Goal: Information Seeking & Learning: Learn about a topic

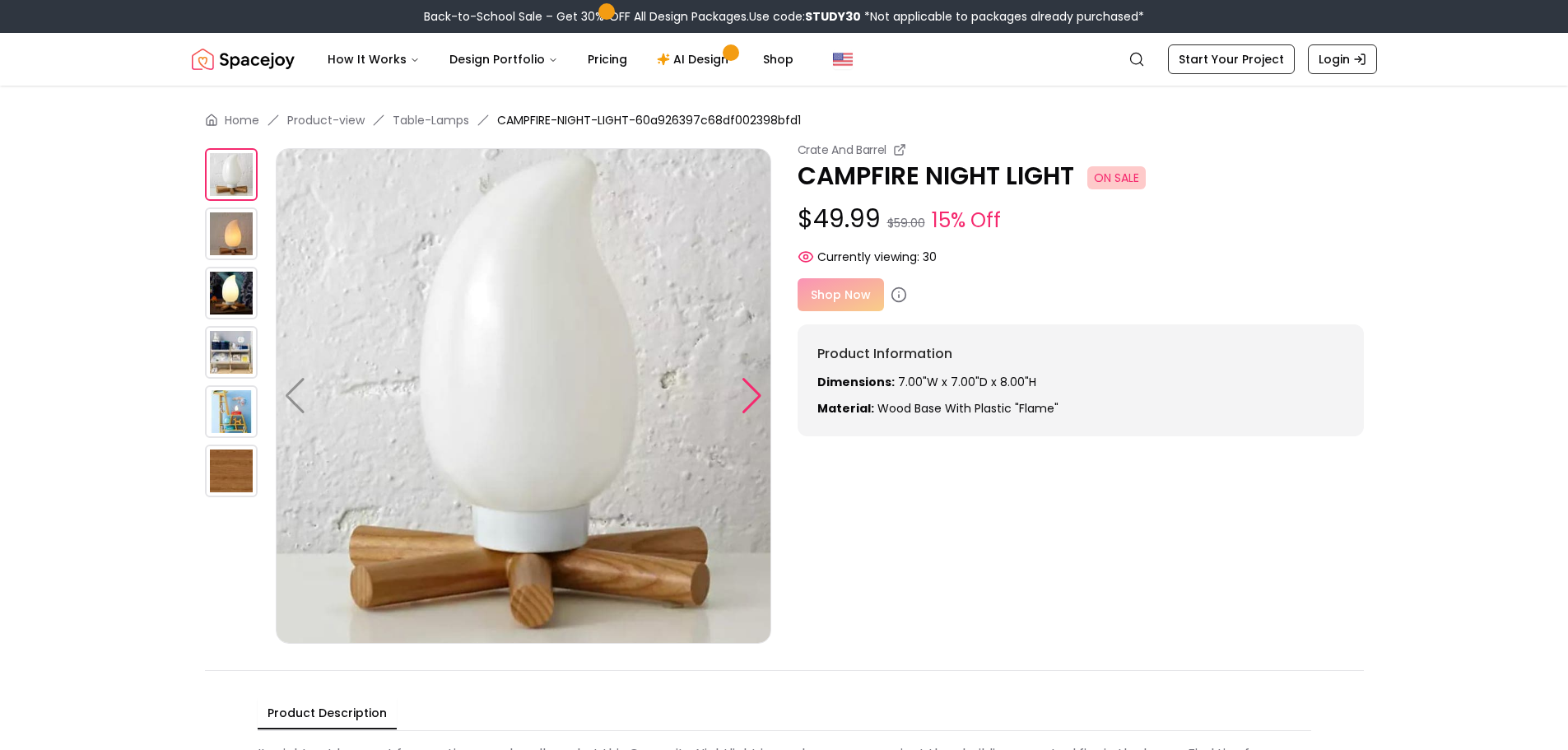
click at [759, 387] on div at bounding box center [752, 396] width 22 height 36
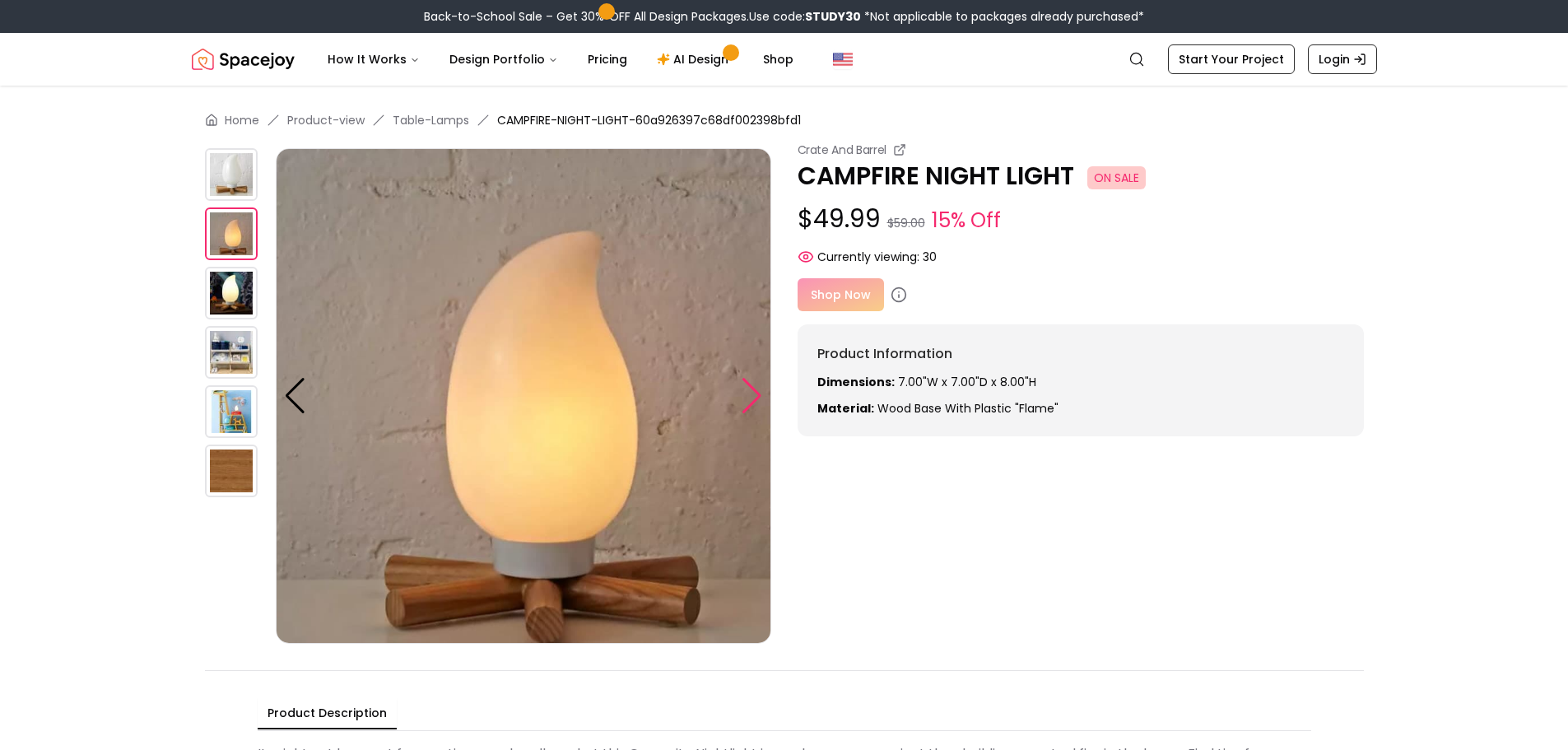
click at [759, 387] on div at bounding box center [752, 396] width 22 height 36
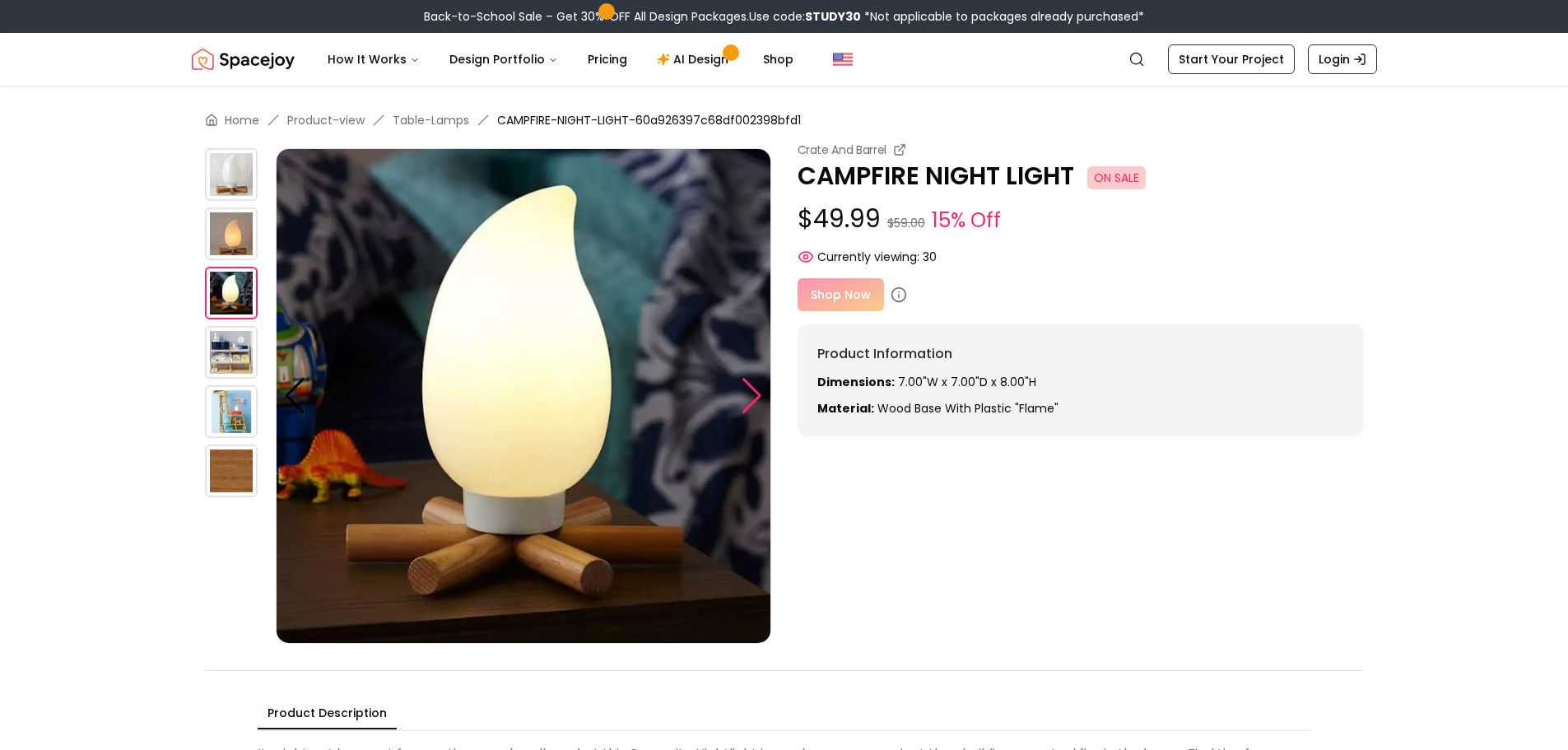
click at [759, 387] on div at bounding box center [752, 396] width 22 height 36
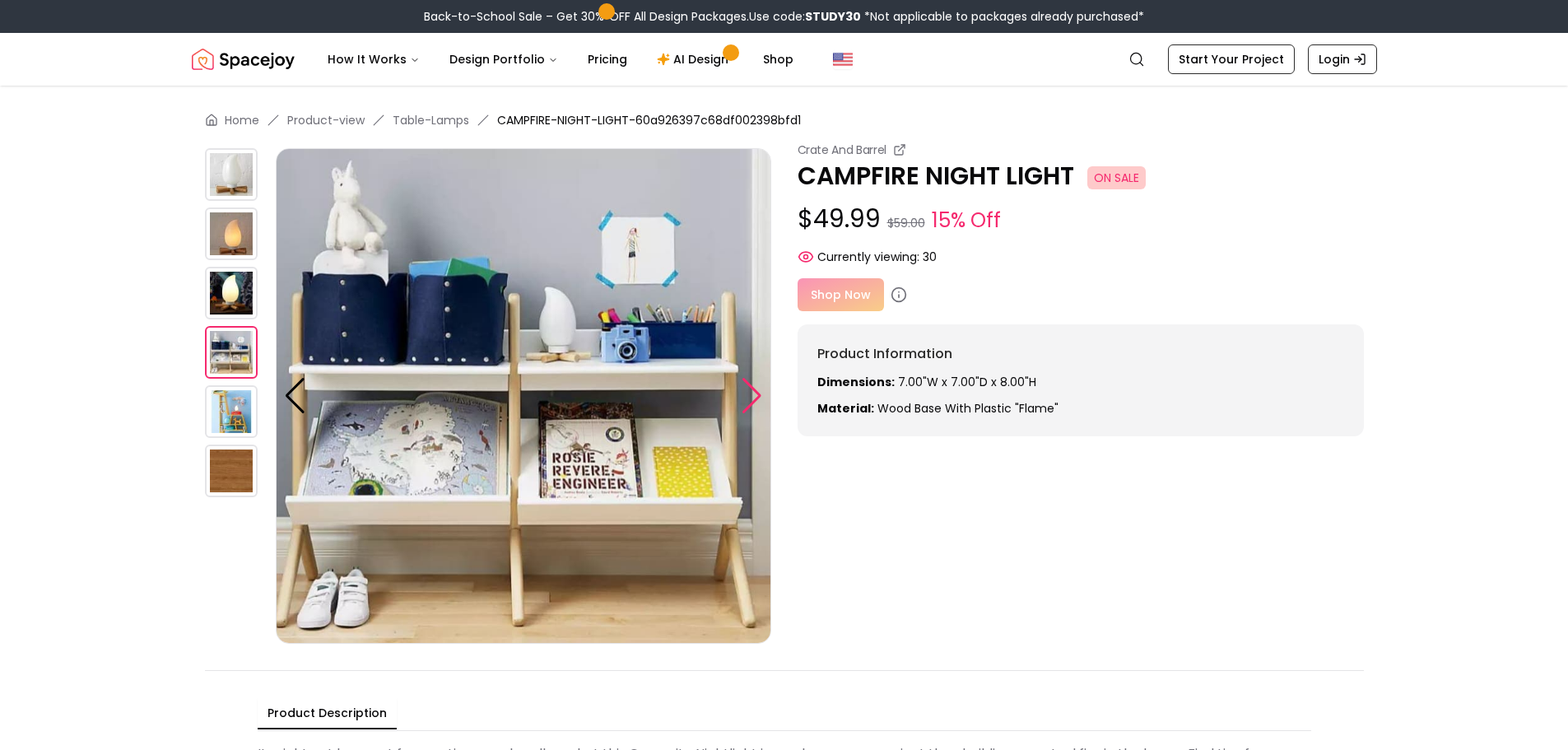
click at [759, 387] on div at bounding box center [752, 396] width 22 height 36
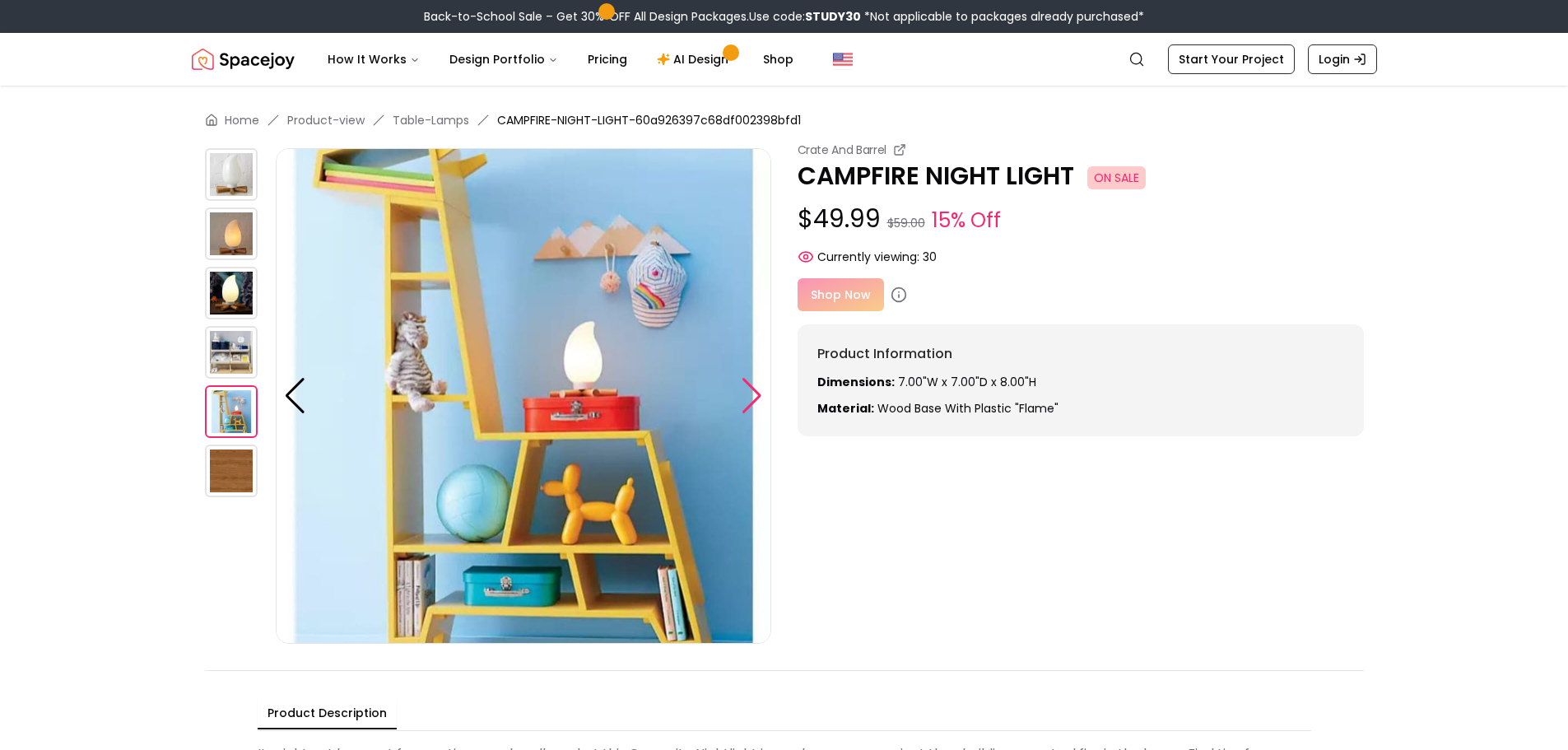
click at [759, 387] on div at bounding box center [752, 396] width 22 height 36
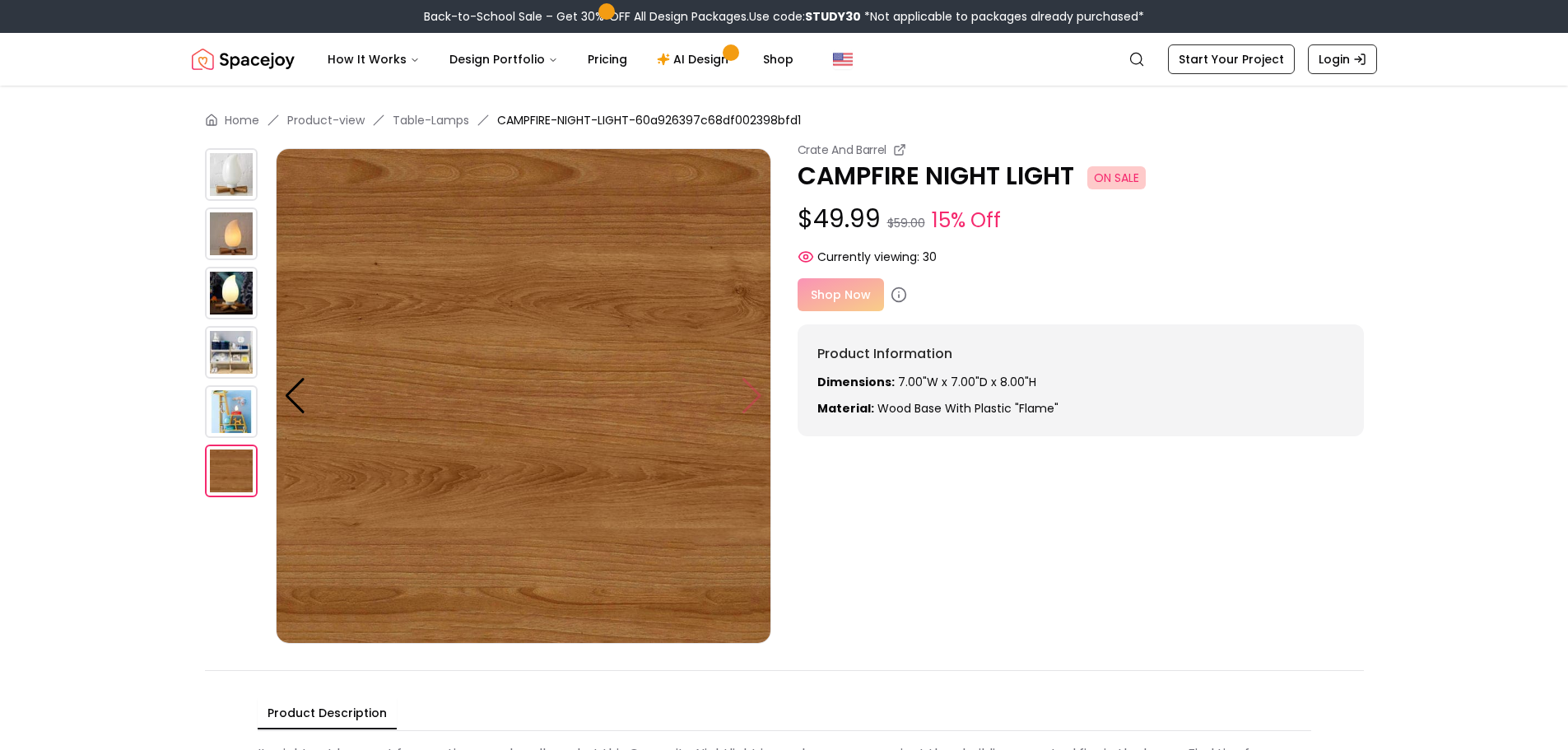
click at [759, 387] on img at bounding box center [524, 396] width 495 height 496
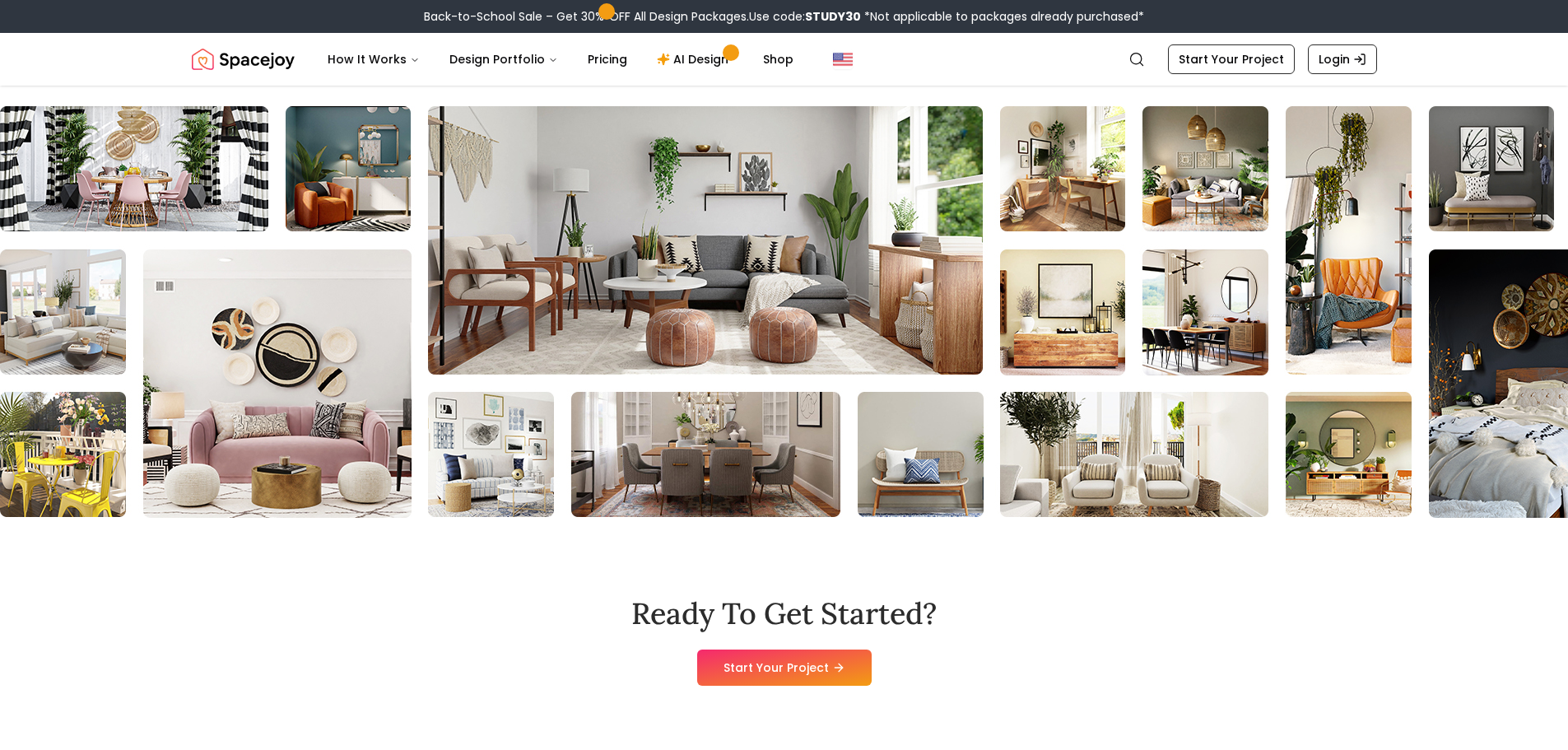
scroll to position [1895, 0]
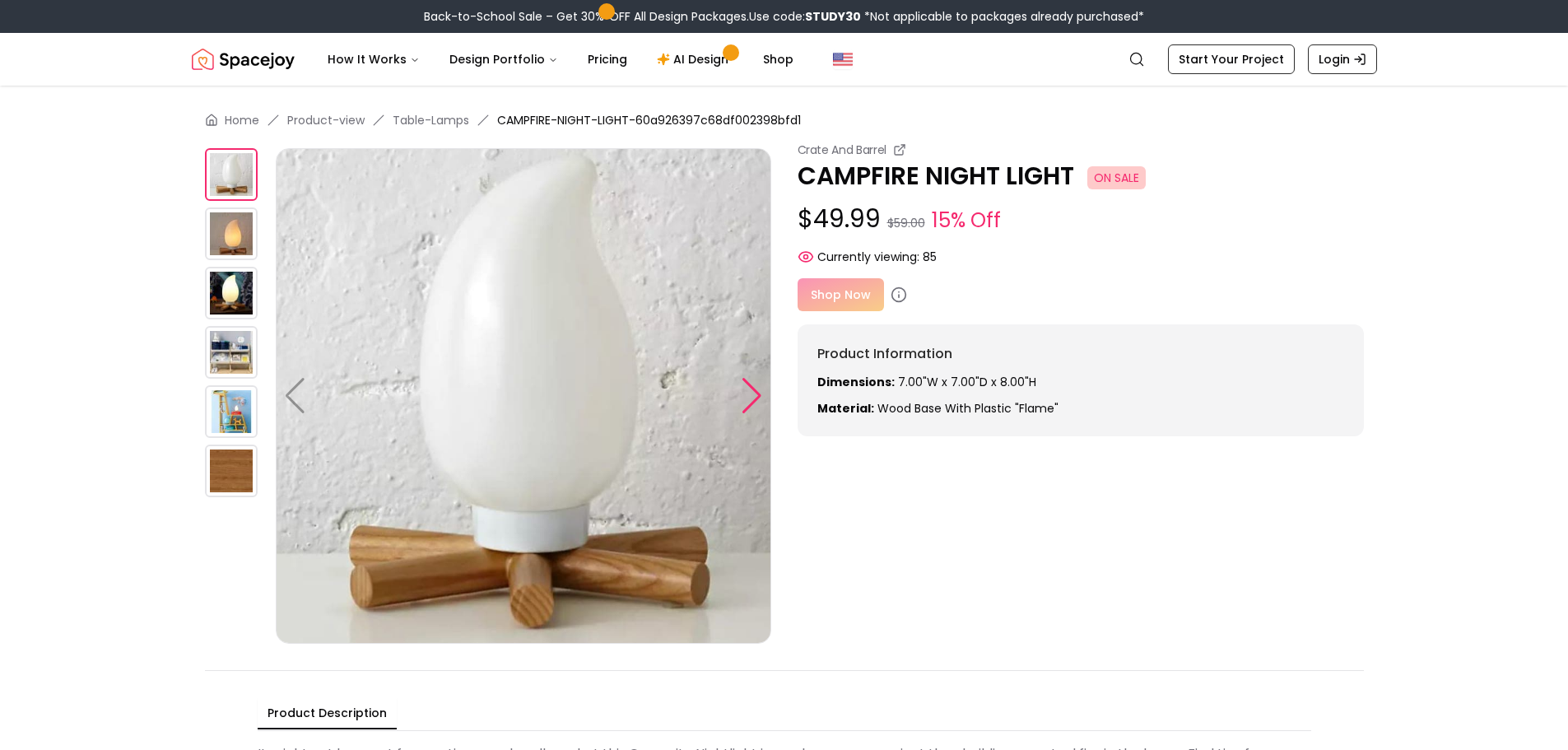
click at [746, 396] on div at bounding box center [752, 396] width 22 height 36
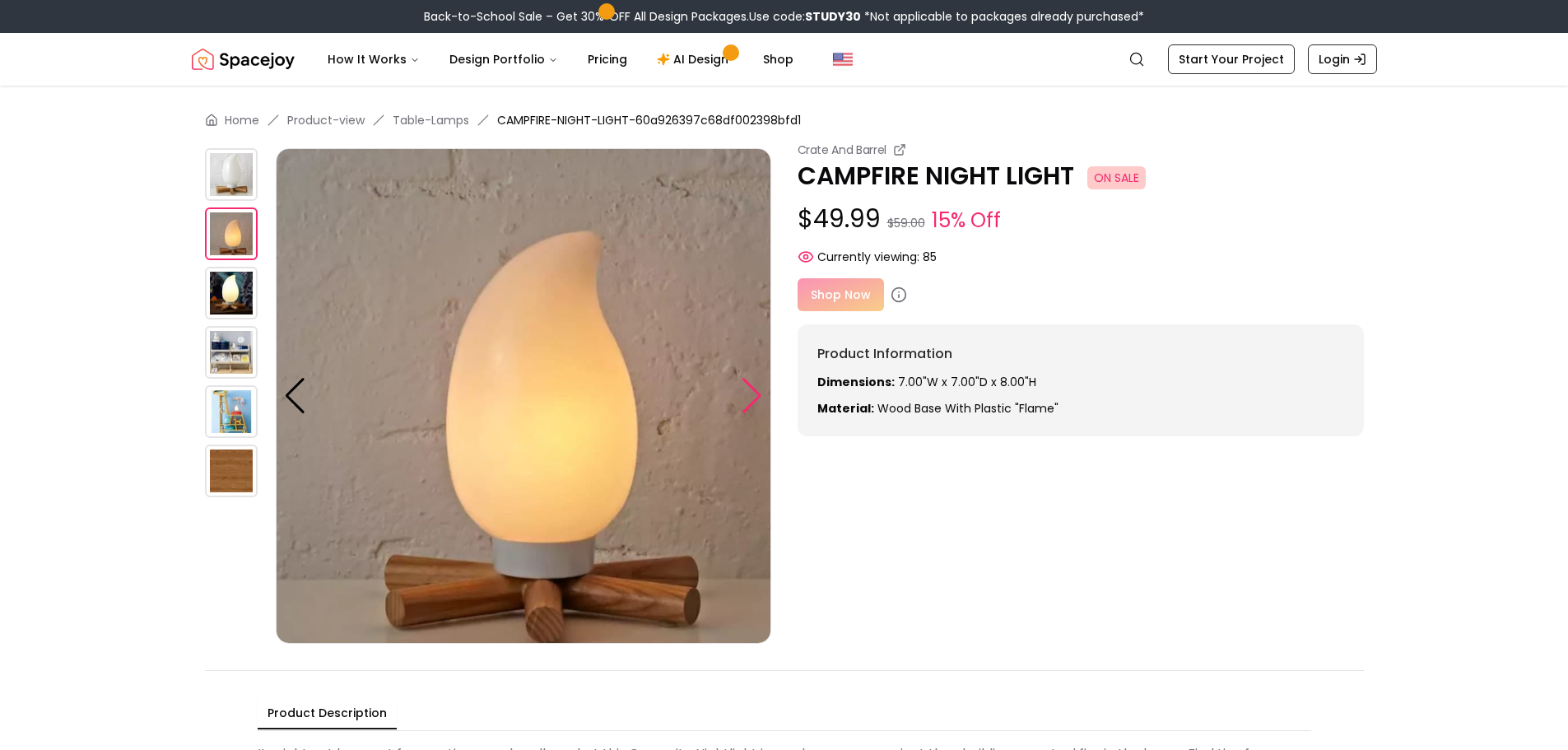
click at [746, 396] on div at bounding box center [752, 396] width 22 height 36
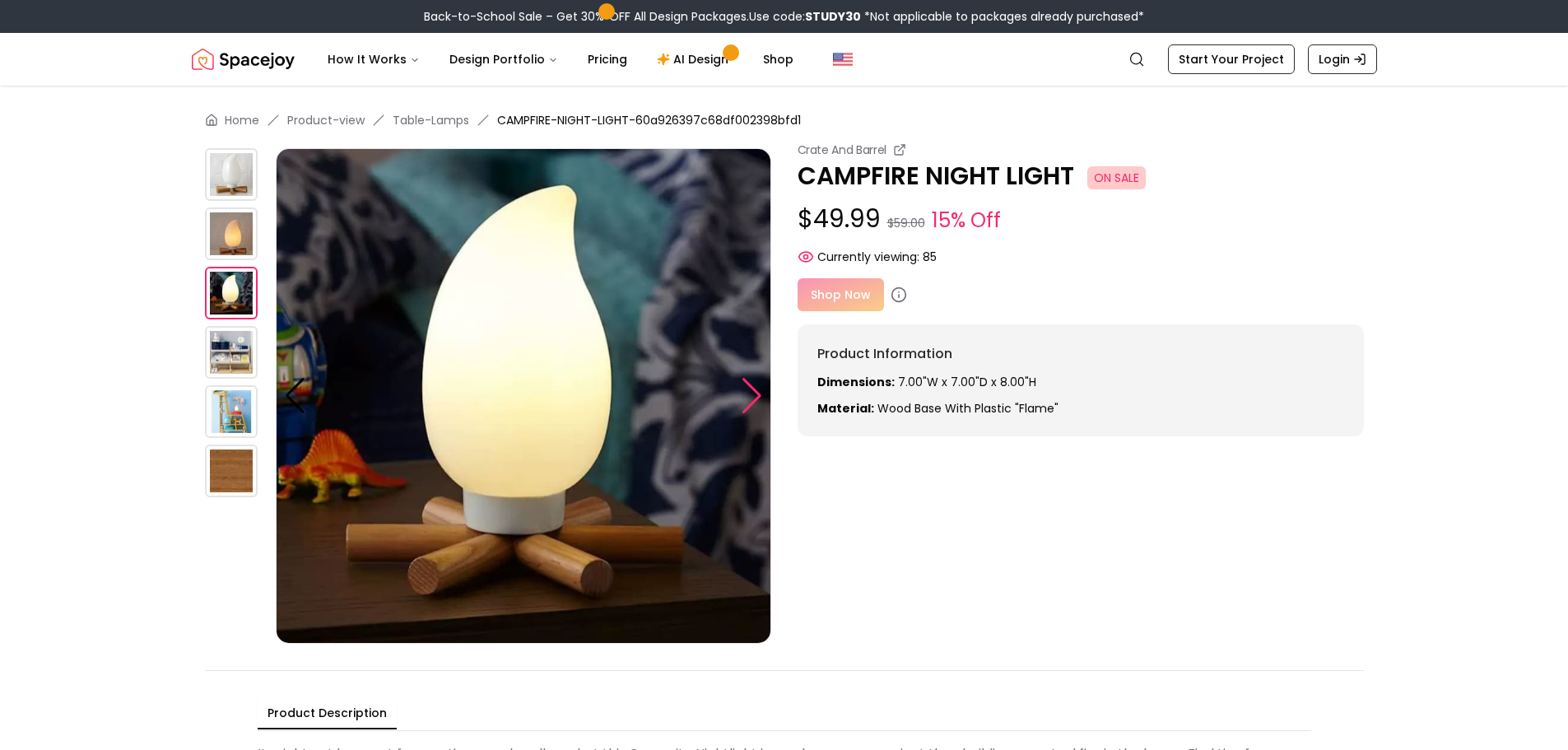
click at [746, 396] on div at bounding box center [752, 396] width 22 height 36
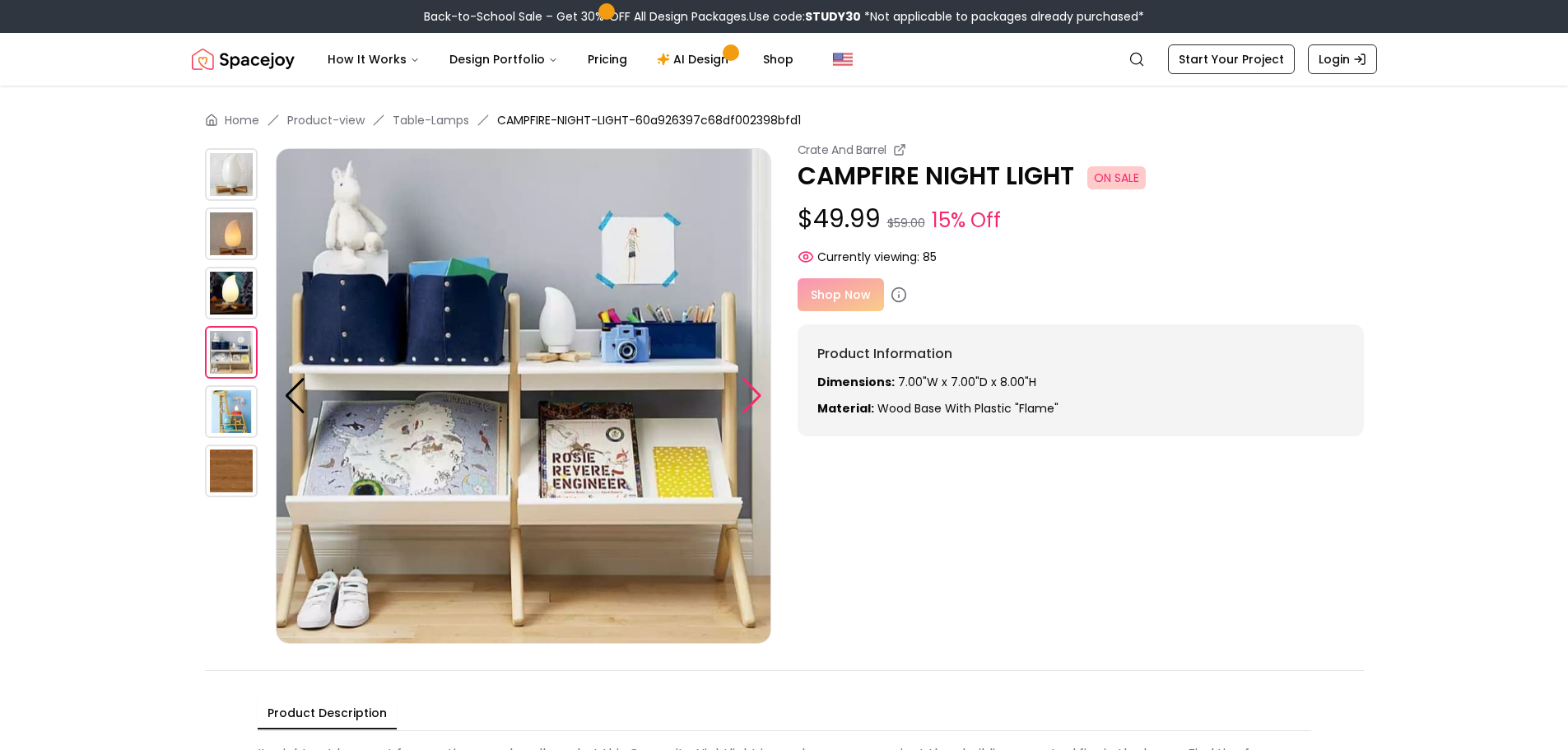
click at [746, 396] on div at bounding box center [752, 396] width 22 height 36
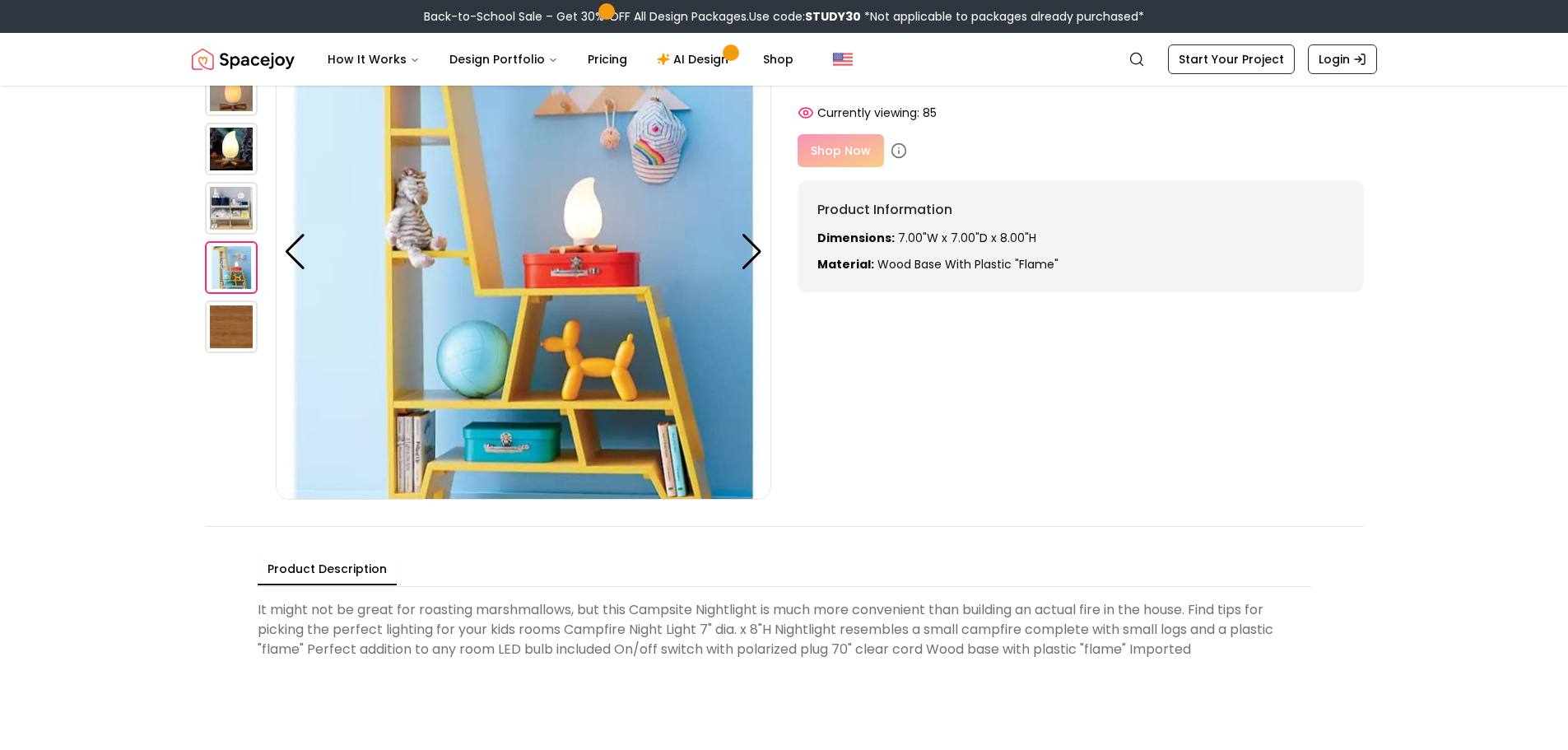
scroll to position [412, 0]
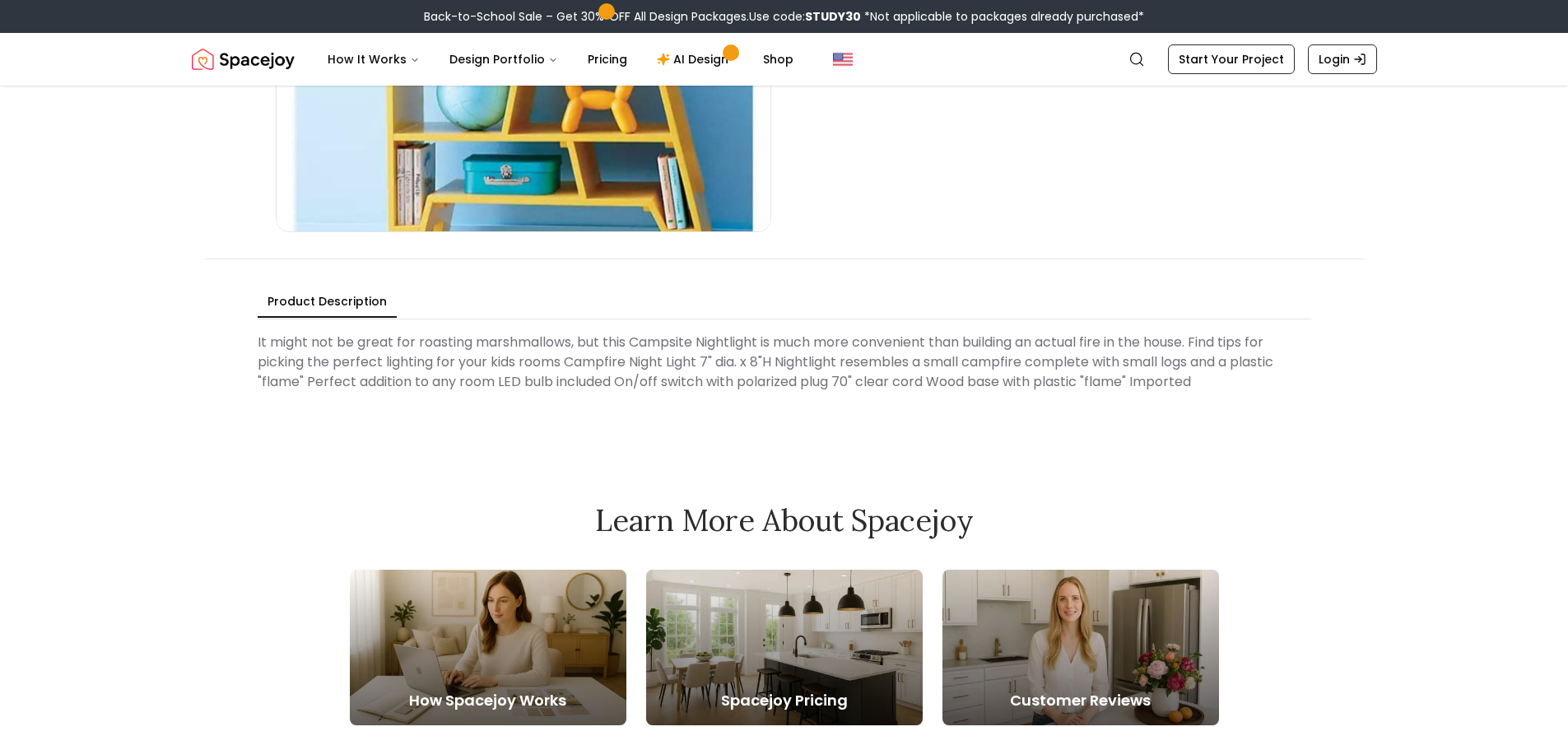
click at [520, 367] on Description "It might not be great for roasting marshmallows, but this Campsite Nightlight i…" at bounding box center [784, 362] width 1053 height 72
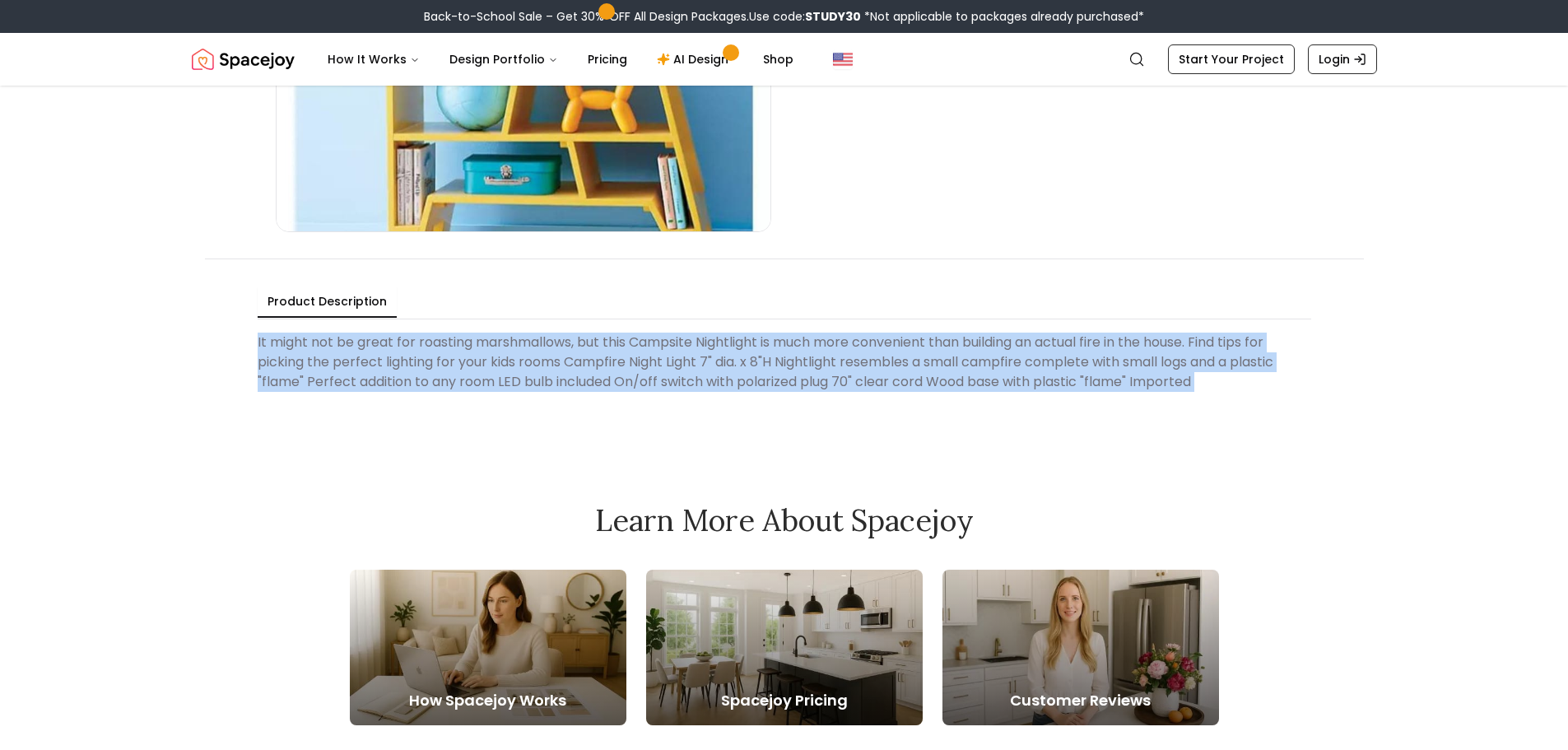
click at [520, 367] on Description "It might not be great for roasting marshmallows, but this Campsite Nightlight i…" at bounding box center [784, 362] width 1053 height 72
click at [686, 391] on Description "It might not be great for roasting marshmallows, but this Campsite Nightlight i…" at bounding box center [784, 362] width 1053 height 72
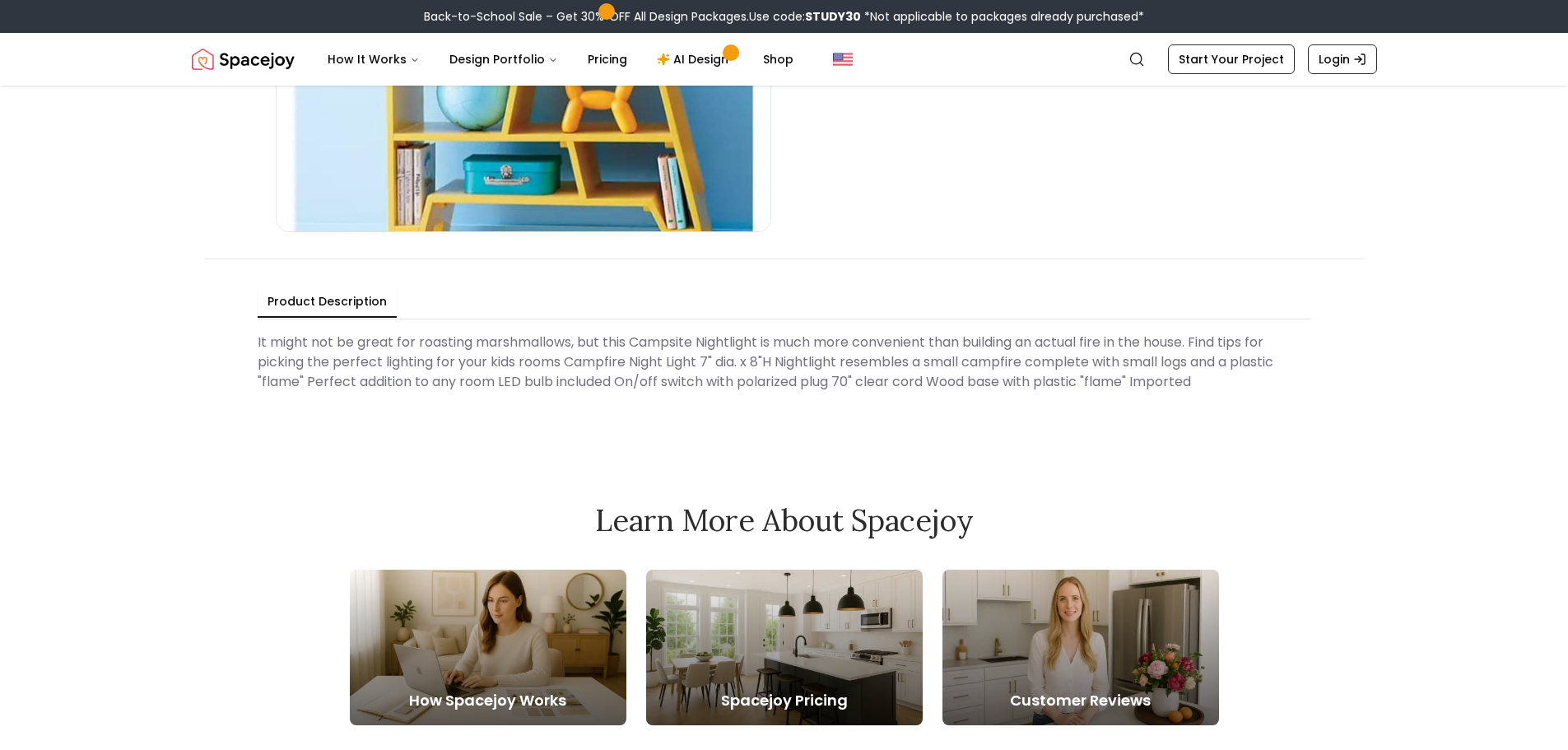
click at [645, 372] on Description "It might not be great for roasting marshmallows, but this Campsite Nightlight i…" at bounding box center [784, 362] width 1053 height 72
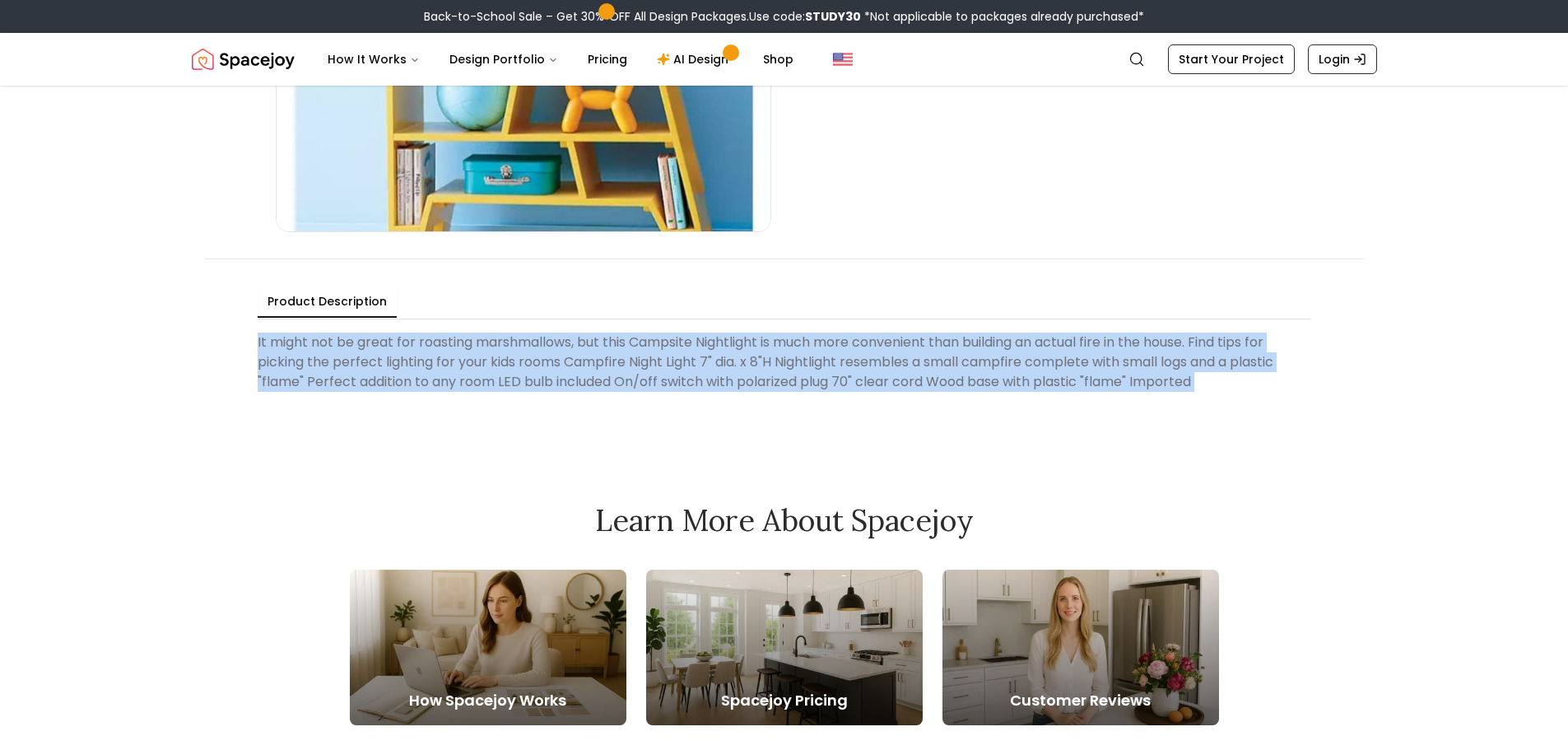
click at [645, 372] on Description "It might not be great for roasting marshmallows, but this Campsite Nightlight i…" at bounding box center [784, 362] width 1053 height 72
click at [523, 369] on Description "It might not be great for roasting marshmallows, but this Campsite Nightlight i…" at bounding box center [784, 362] width 1053 height 72
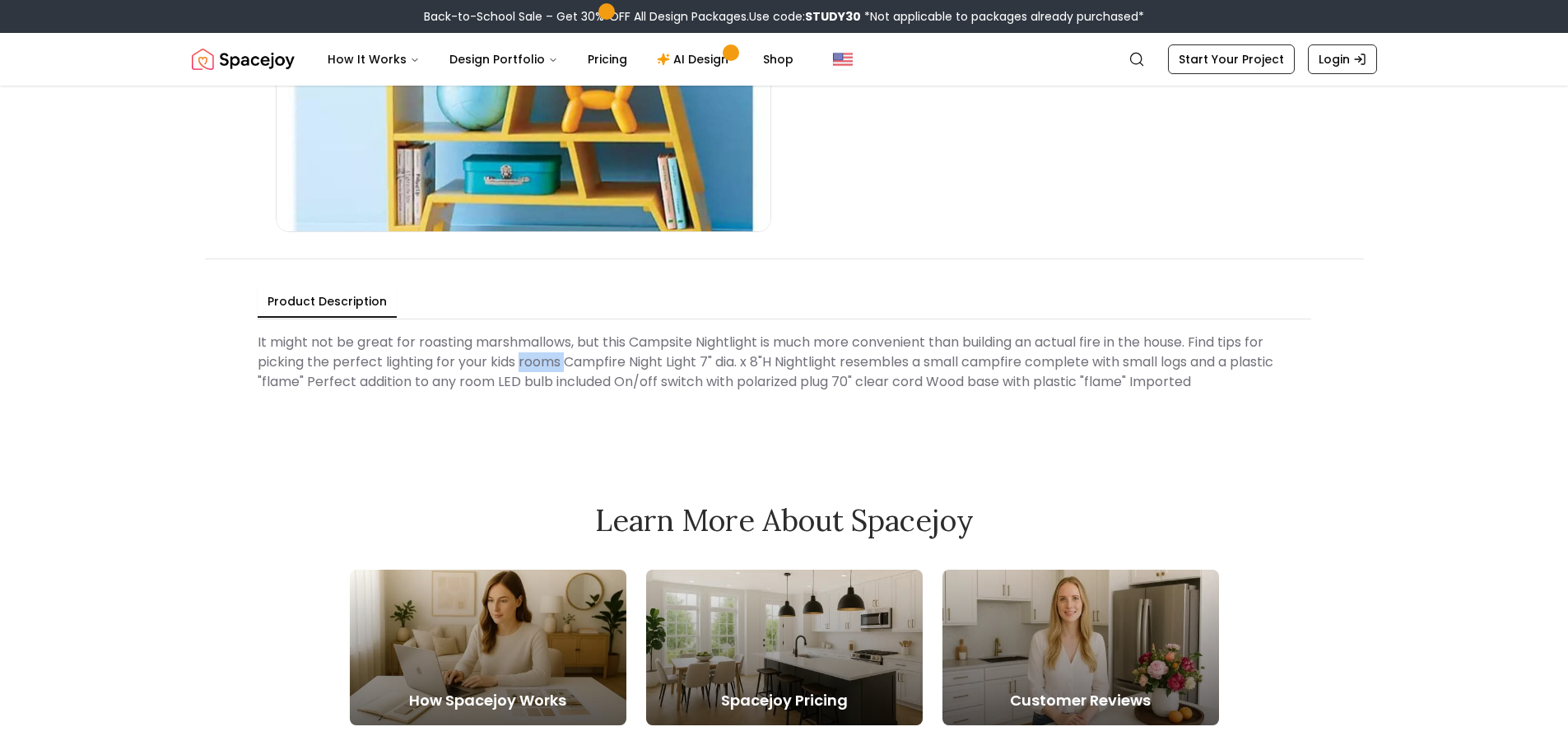
click at [523, 369] on Description "It might not be great for roasting marshmallows, but this Campsite Nightlight i…" at bounding box center [784, 362] width 1053 height 72
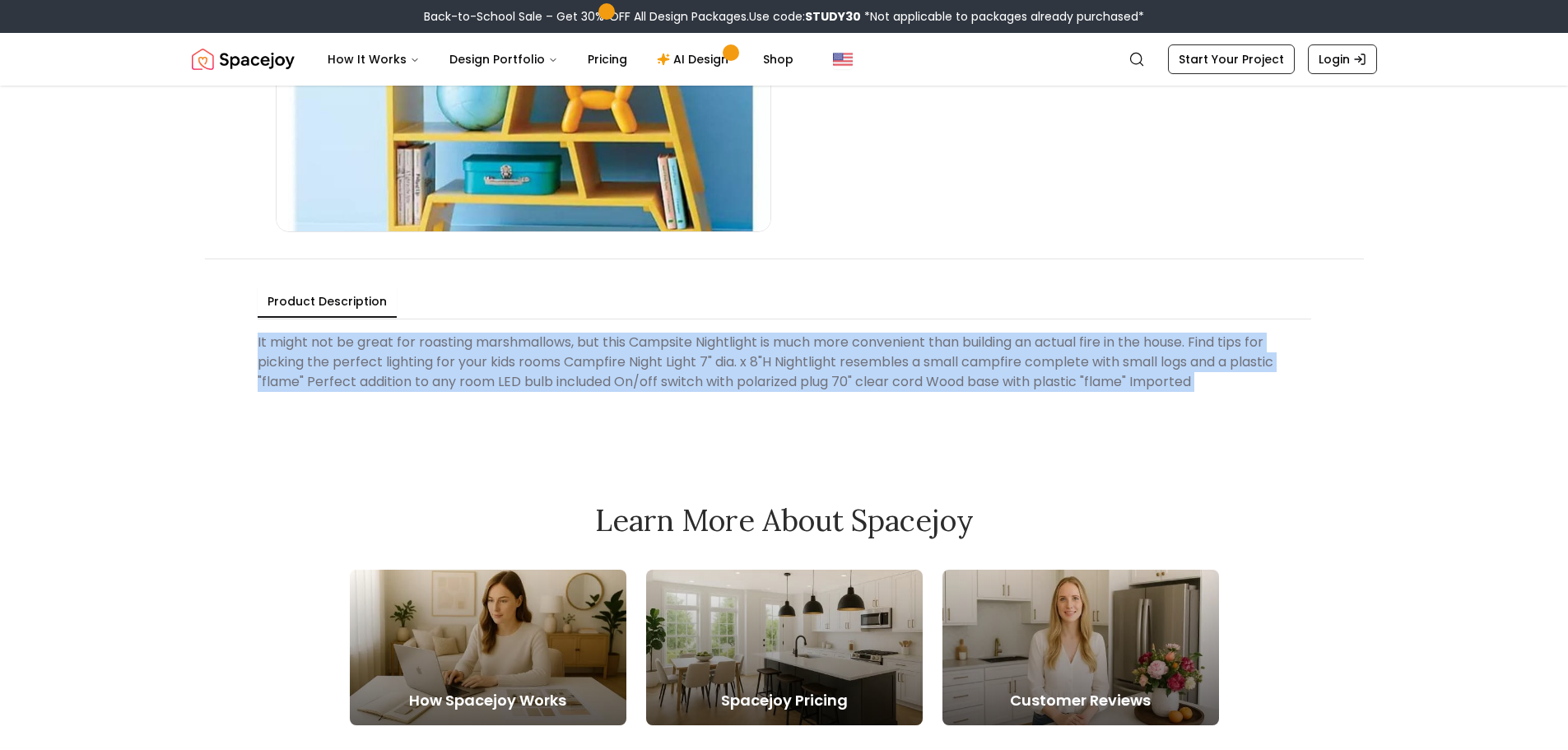
click at [523, 369] on Description "It might not be great for roasting marshmallows, but this Campsite Nightlight i…" at bounding box center [784, 362] width 1053 height 72
click at [532, 376] on Description "It might not be great for roasting marshmallows, but this Campsite Nightlight i…" at bounding box center [784, 362] width 1053 height 72
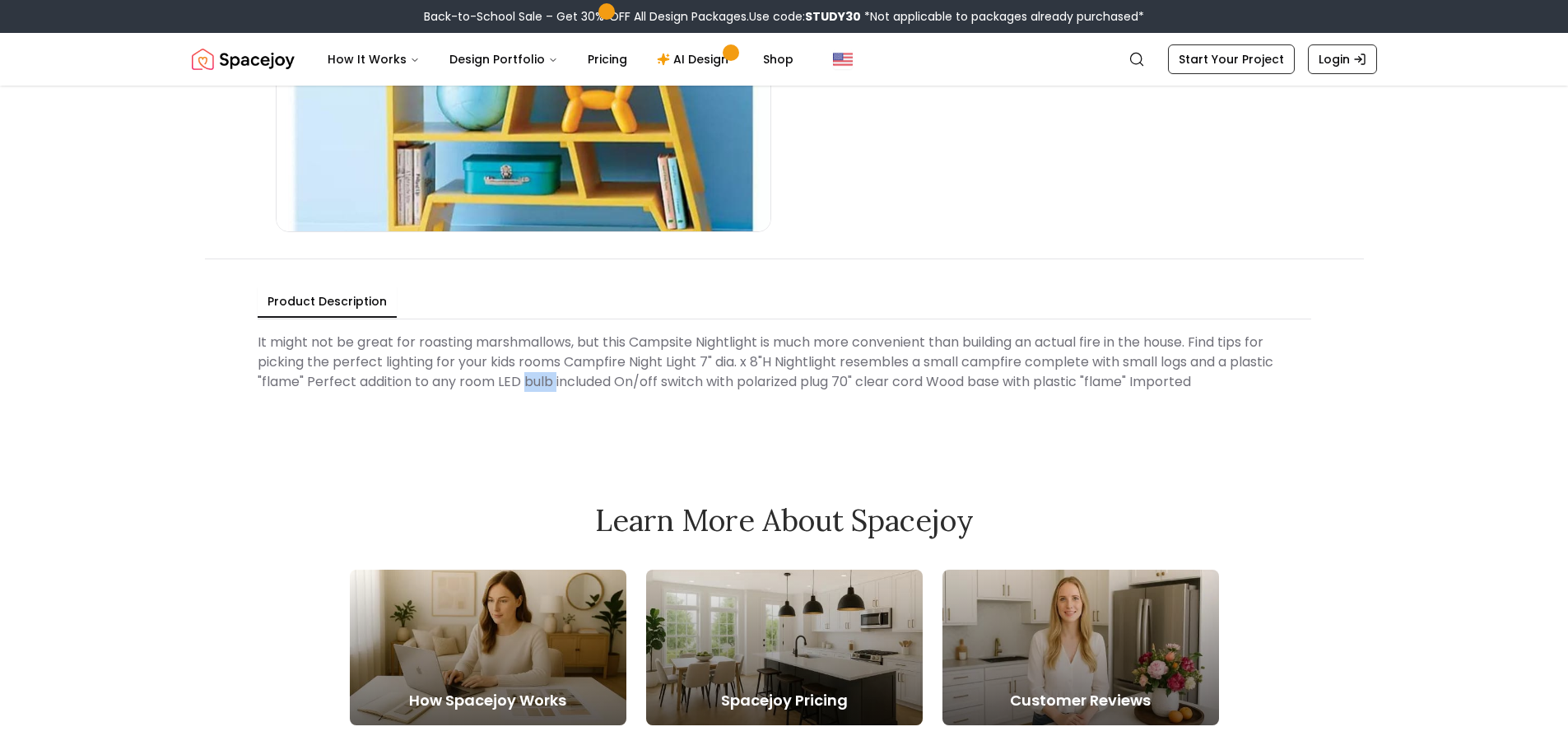
click at [532, 376] on Description "It might not be great for roasting marshmallows, but this Campsite Nightlight i…" at bounding box center [784, 362] width 1053 height 72
click at [466, 380] on Description "It might not be great for roasting marshmallows, but this Campsite Nightlight i…" at bounding box center [784, 362] width 1053 height 72
click at [506, 380] on Description "It might not be great for roasting marshmallows, but this Campsite Nightlight i…" at bounding box center [784, 362] width 1053 height 72
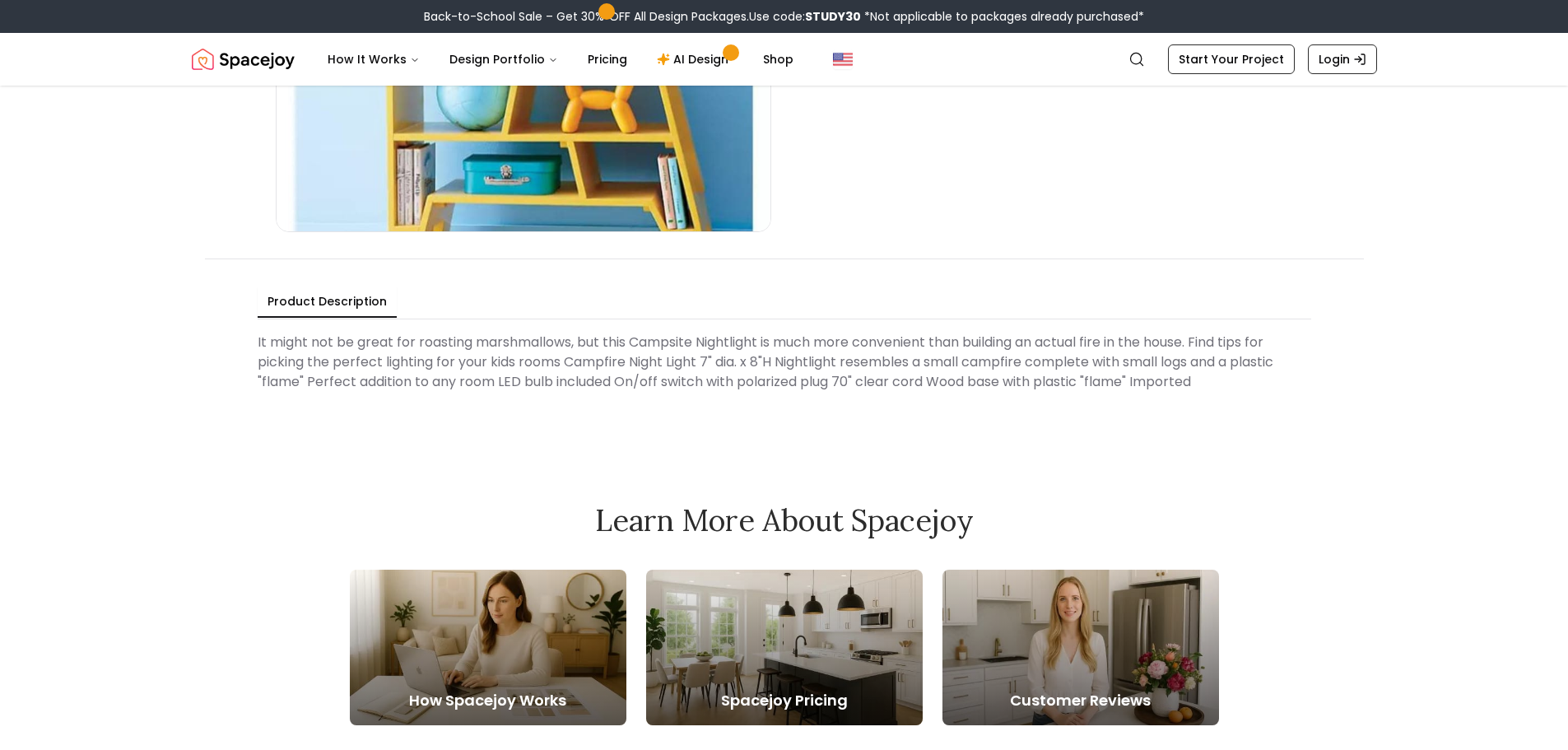
click at [556, 385] on Description "It might not be great for roasting marshmallows, but this Campsite Nightlight i…" at bounding box center [784, 362] width 1053 height 72
click at [631, 388] on Description "It might not be great for roasting marshmallows, but this Campsite Nightlight i…" at bounding box center [784, 362] width 1053 height 72
click at [630, 377] on Description "It might not be great for roasting marshmallows, but this Campsite Nightlight i…" at bounding box center [784, 362] width 1053 height 72
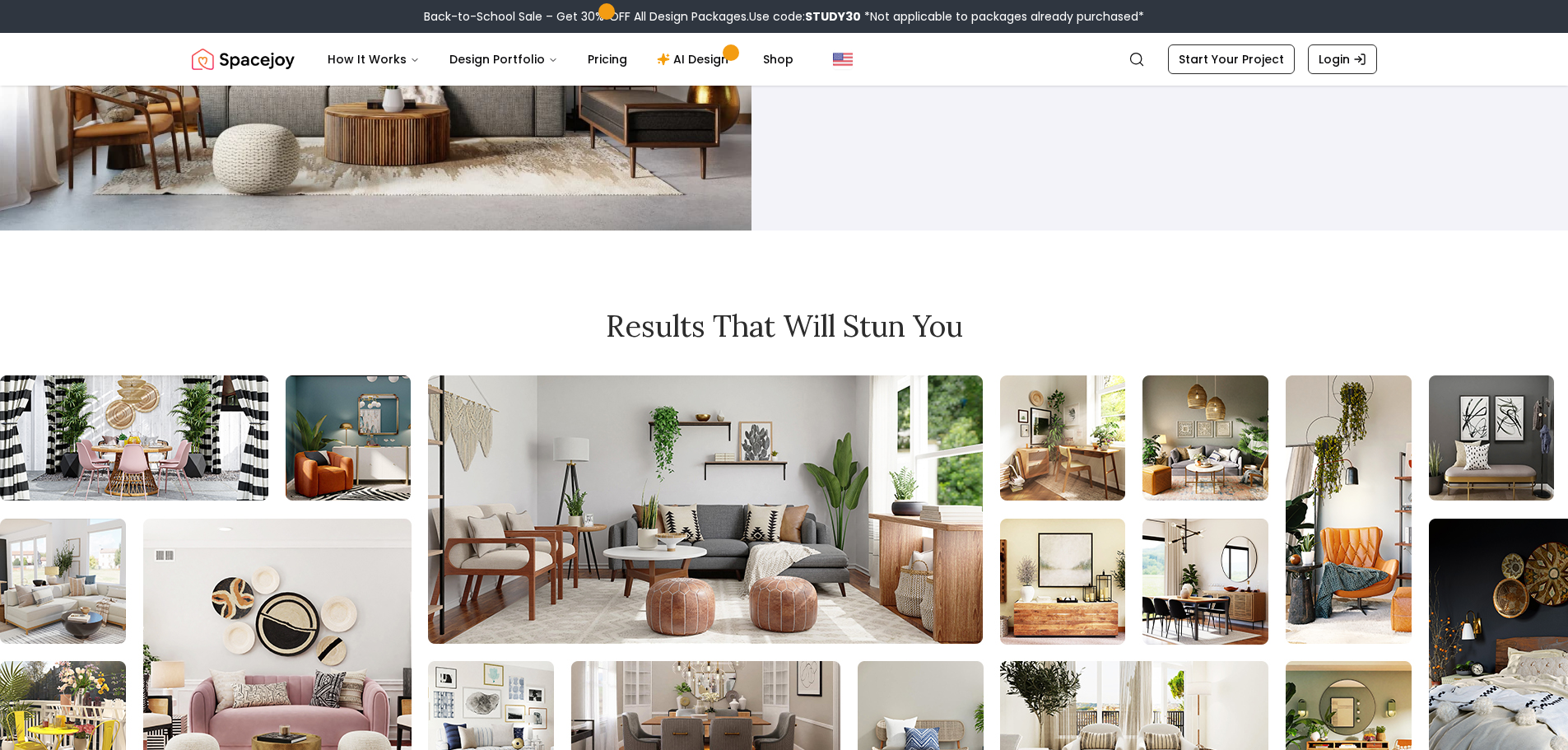
scroll to position [1895, 0]
